Goal: Find specific page/section: Find specific page/section

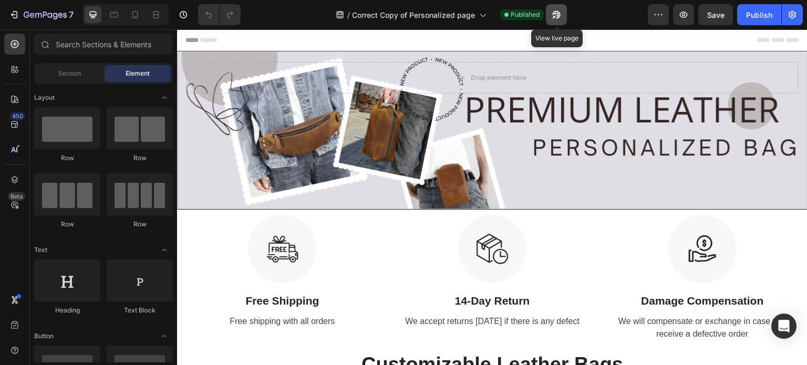
click at [553, 19] on icon "button" at bounding box center [556, 14] width 11 height 11
